Goal: Task Accomplishment & Management: Manage account settings

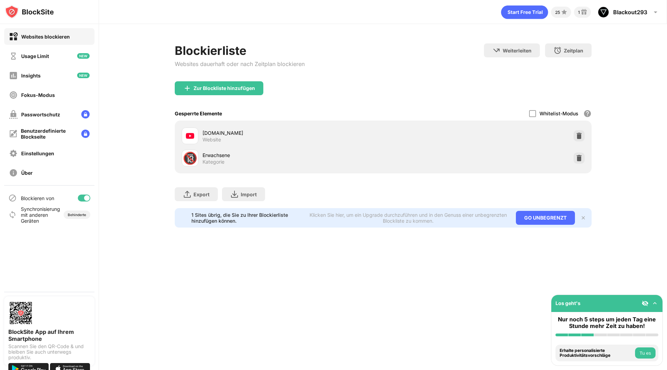
click at [188, 134] on img at bounding box center [190, 136] width 8 height 8
click at [189, 161] on div "🔞" at bounding box center [190, 158] width 15 height 14
click at [576, 136] on img at bounding box center [579, 135] width 7 height 7
